Goal: Transaction & Acquisition: Purchase product/service

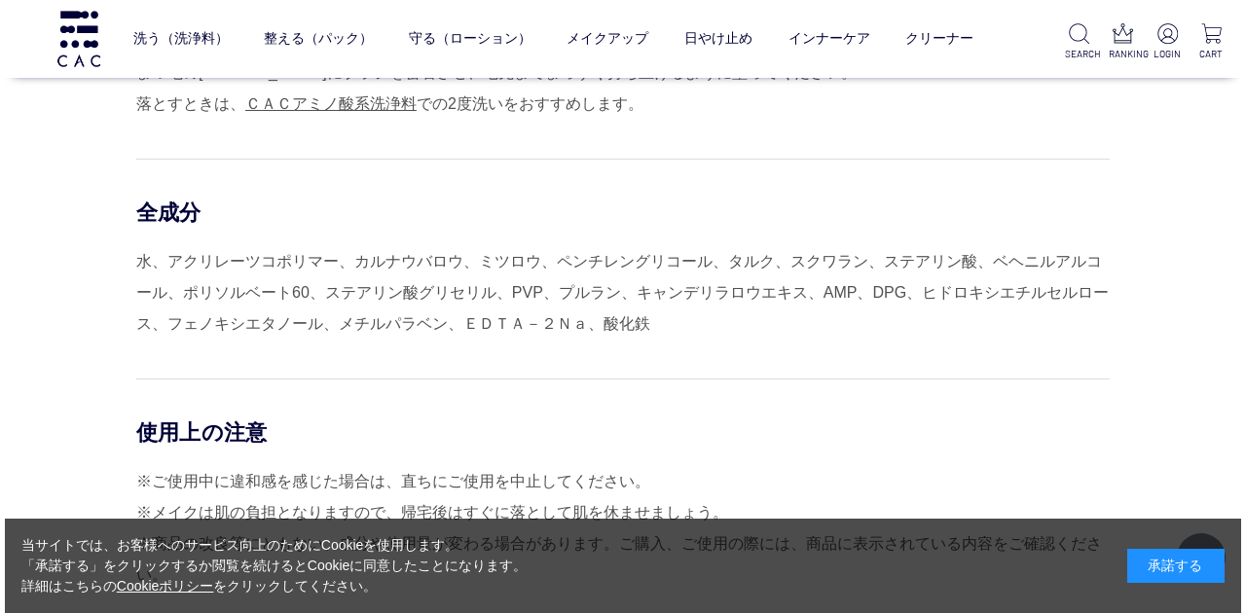
scroll to position [843, 0]
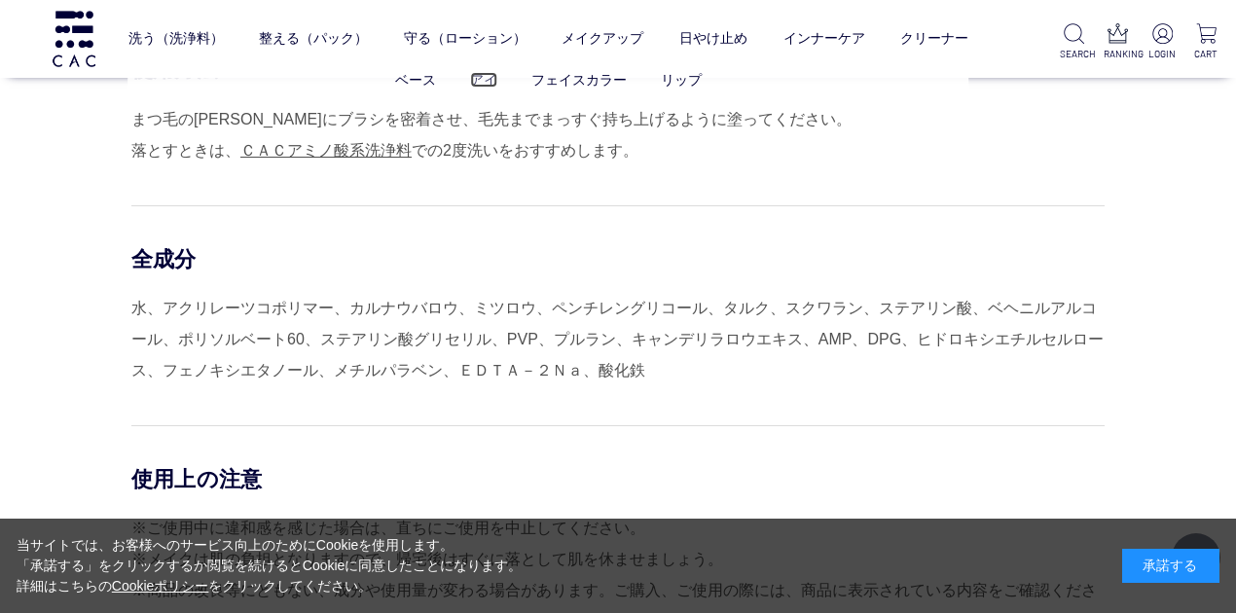
click at [474, 81] on link "アイ" at bounding box center [483, 80] width 27 height 16
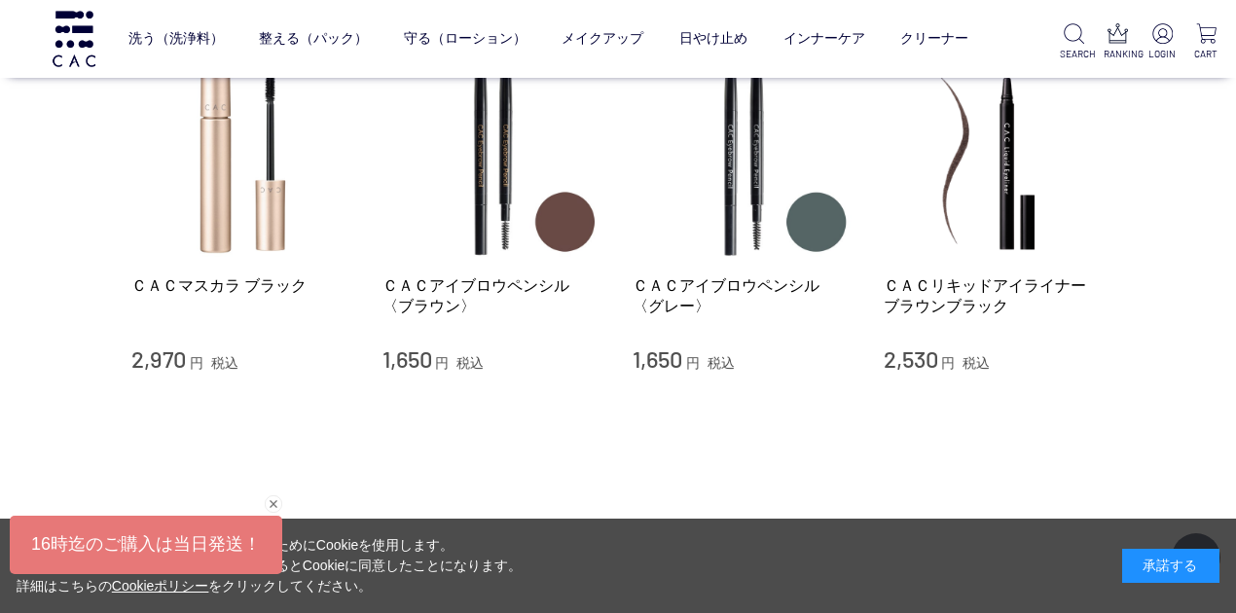
scroll to position [454, 0]
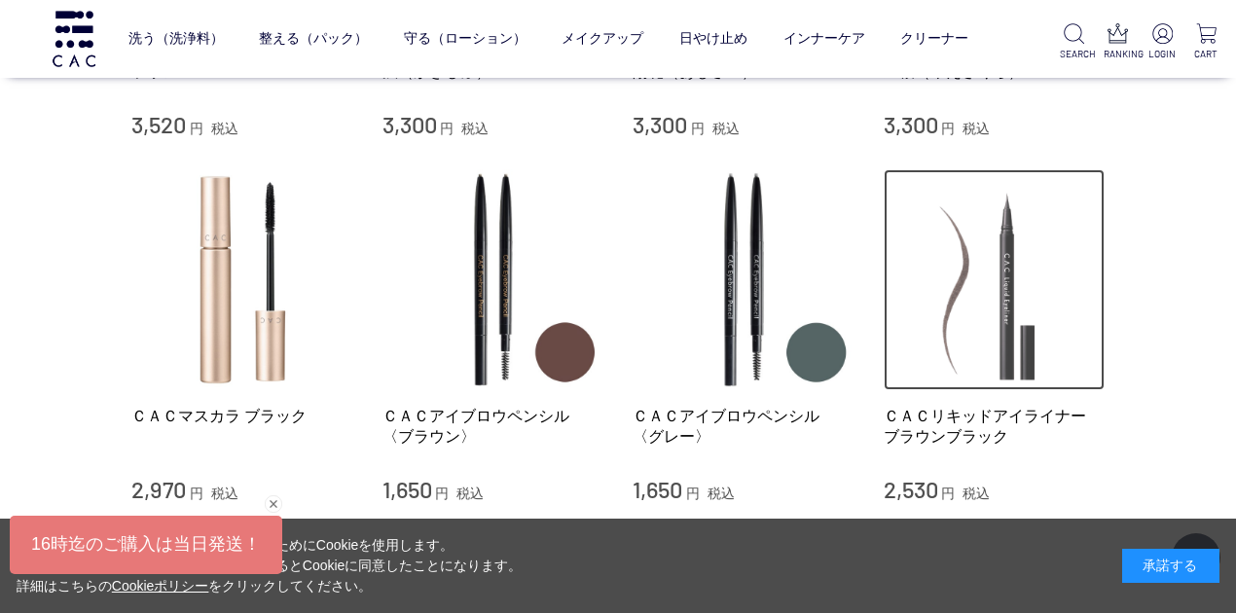
click at [1002, 291] on img at bounding box center [995, 280] width 222 height 222
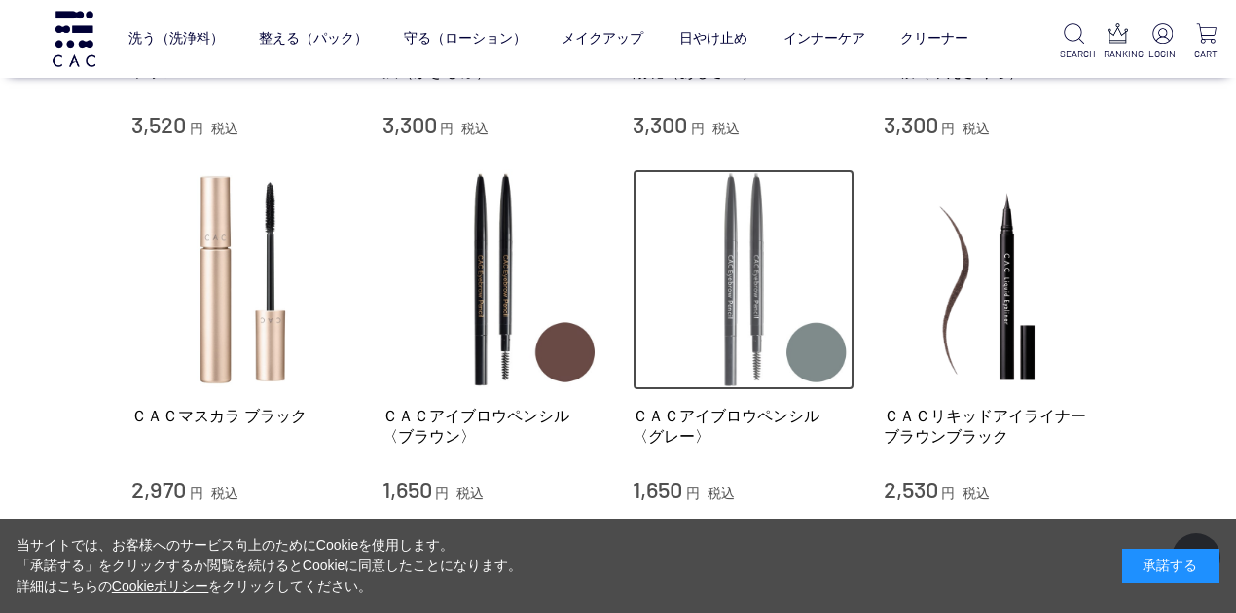
click at [759, 343] on img at bounding box center [744, 280] width 222 height 222
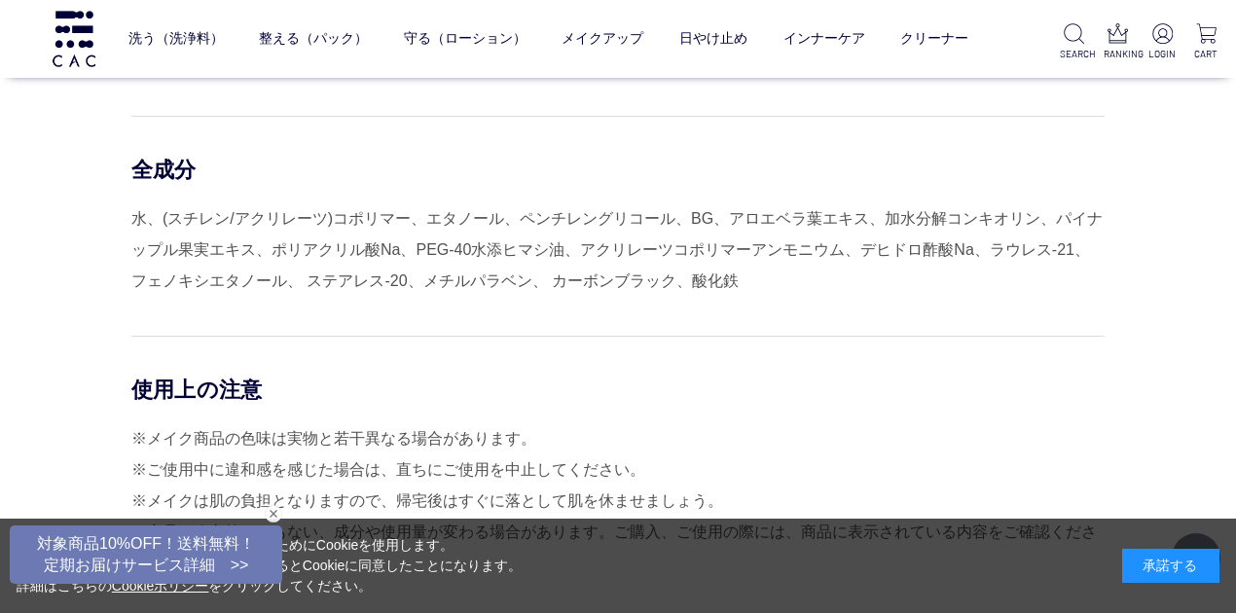
scroll to position [1557, 0]
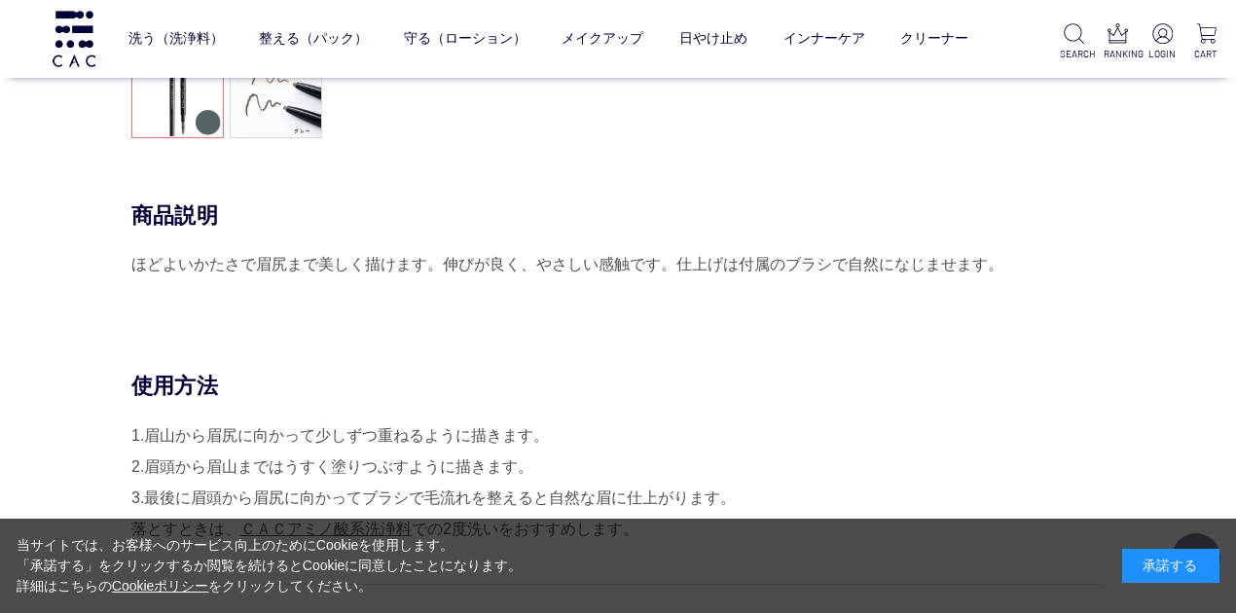
scroll to position [129, 0]
